Goal: Information Seeking & Learning: Learn about a topic

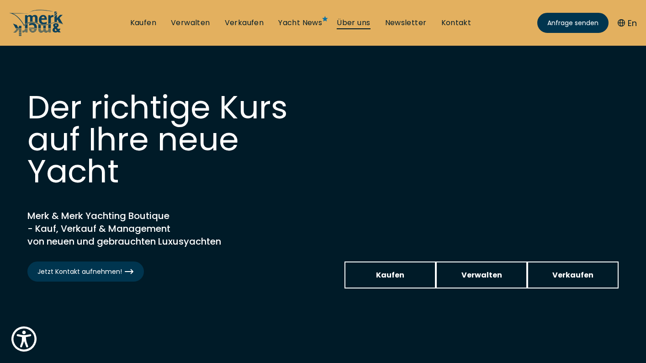
click at [349, 23] on link "Über uns" at bounding box center [353, 23] width 33 height 10
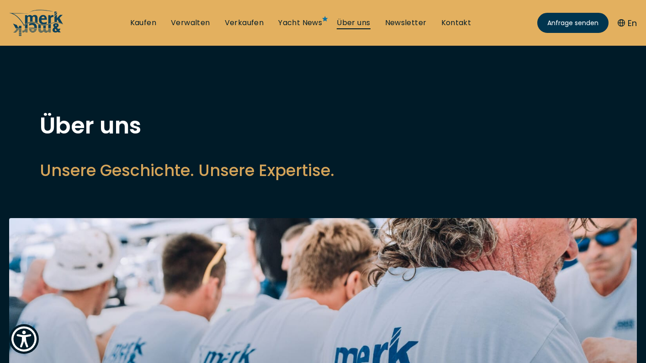
click at [353, 21] on link "Über uns" at bounding box center [353, 23] width 33 height 10
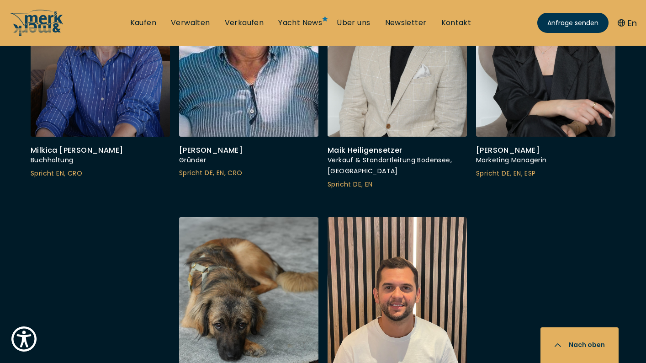
scroll to position [3348, 0]
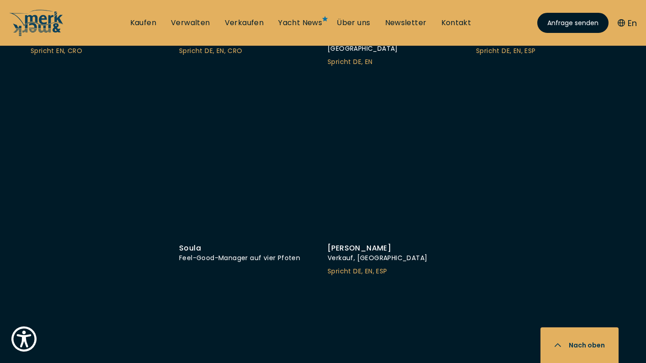
scroll to position [3263, 0]
